Goal: Find specific page/section: Find specific page/section

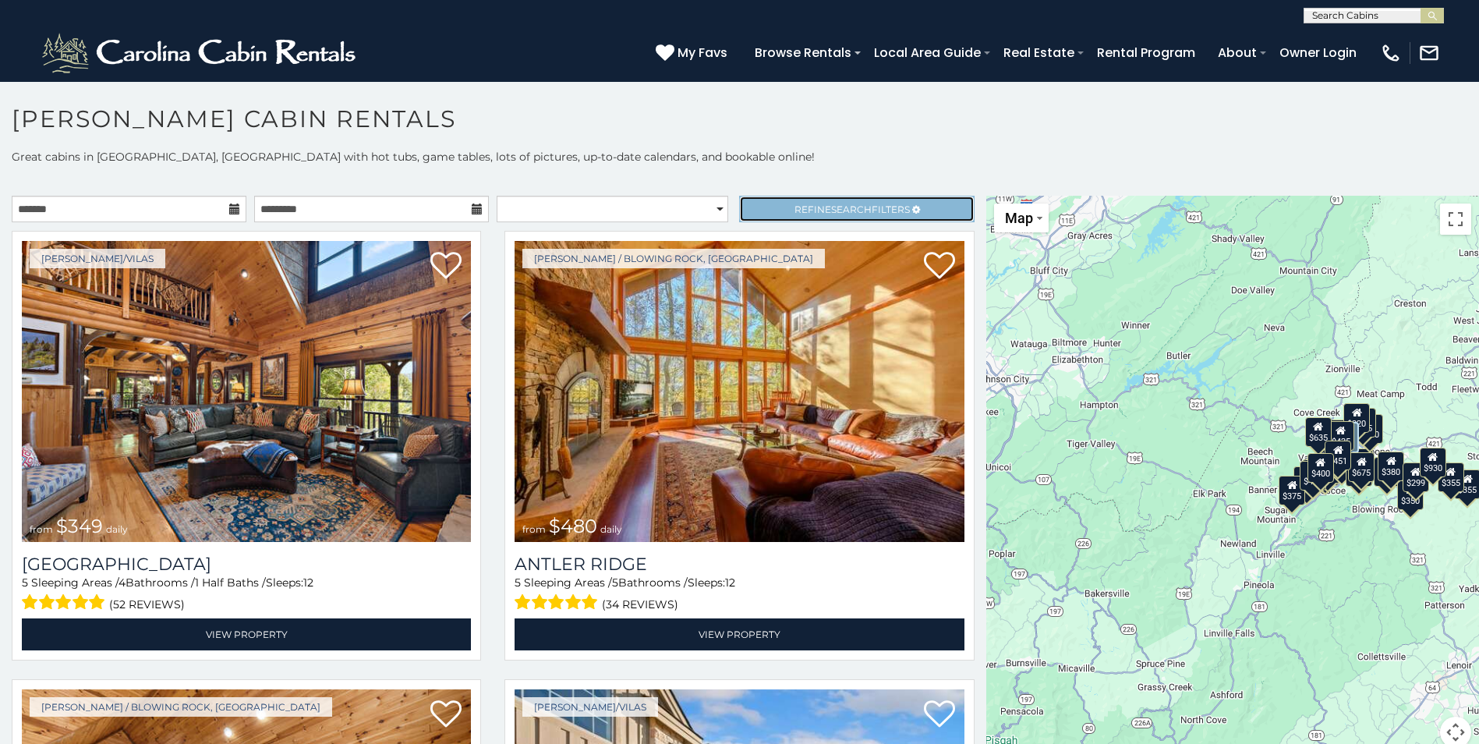
click at [811, 208] on span "Refine Search Filters" at bounding box center [851, 209] width 115 height 12
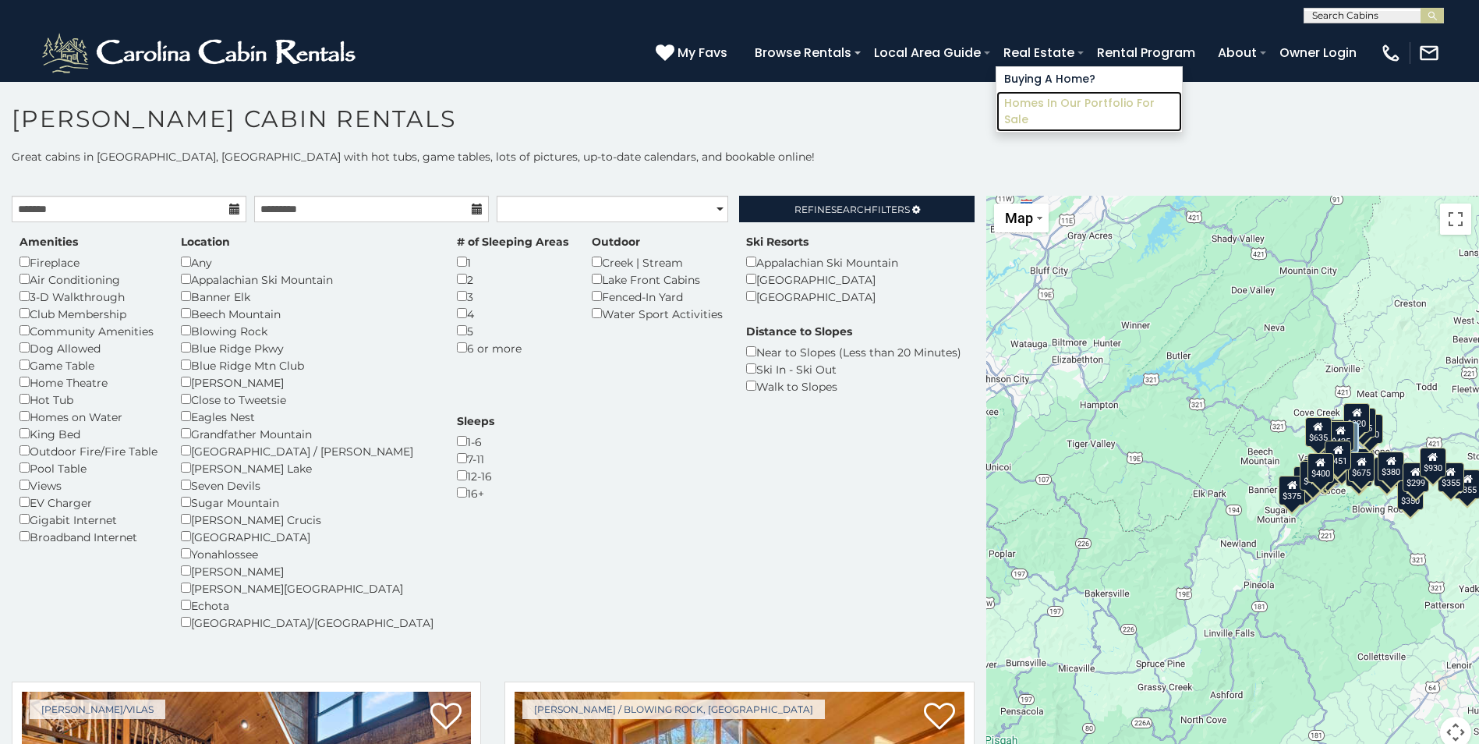
click at [1038, 99] on link "Homes in Our Portfolio For Sale" at bounding box center [1089, 111] width 186 height 41
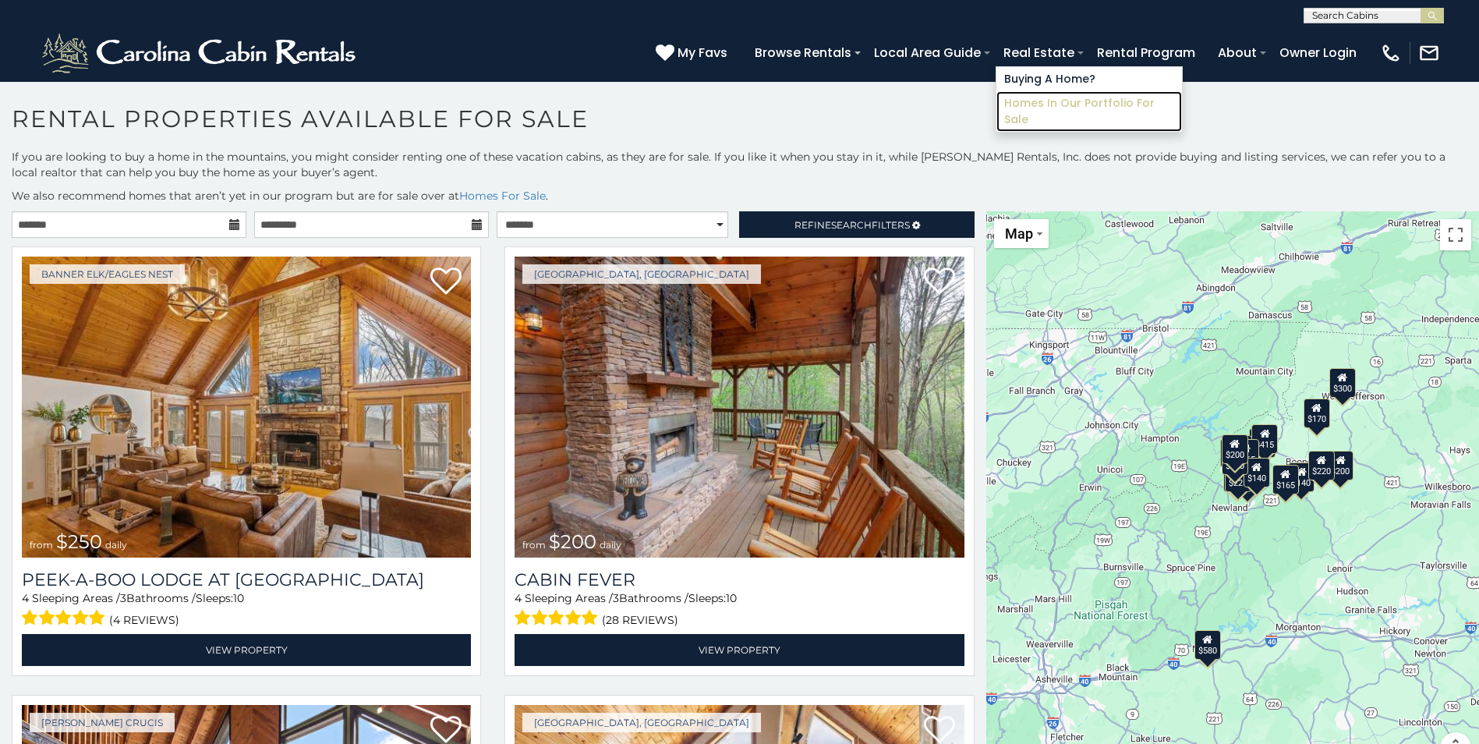
click at [1035, 102] on link "Homes in Our Portfolio For Sale" at bounding box center [1089, 111] width 186 height 41
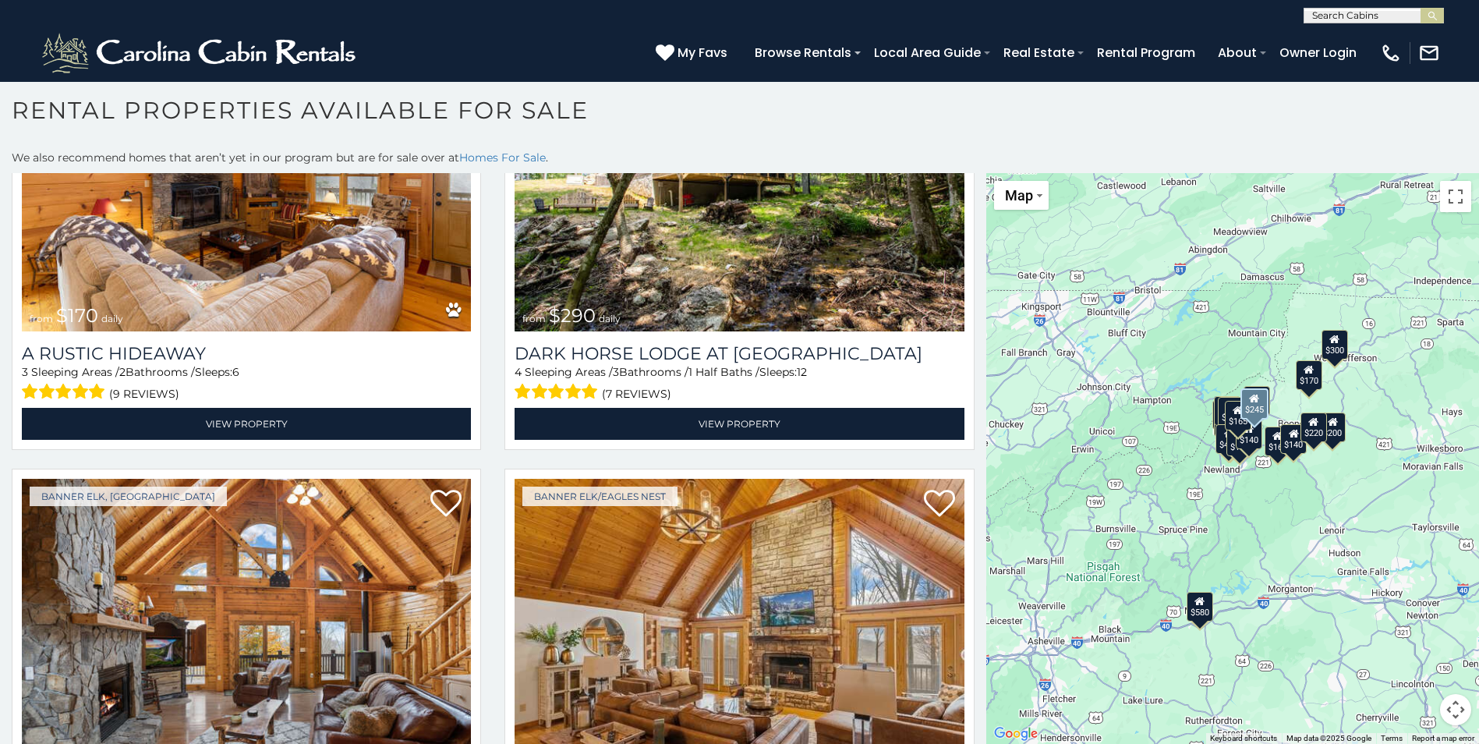
scroll to position [187, 0]
